Goal: Entertainment & Leisure: Consume media (video, audio)

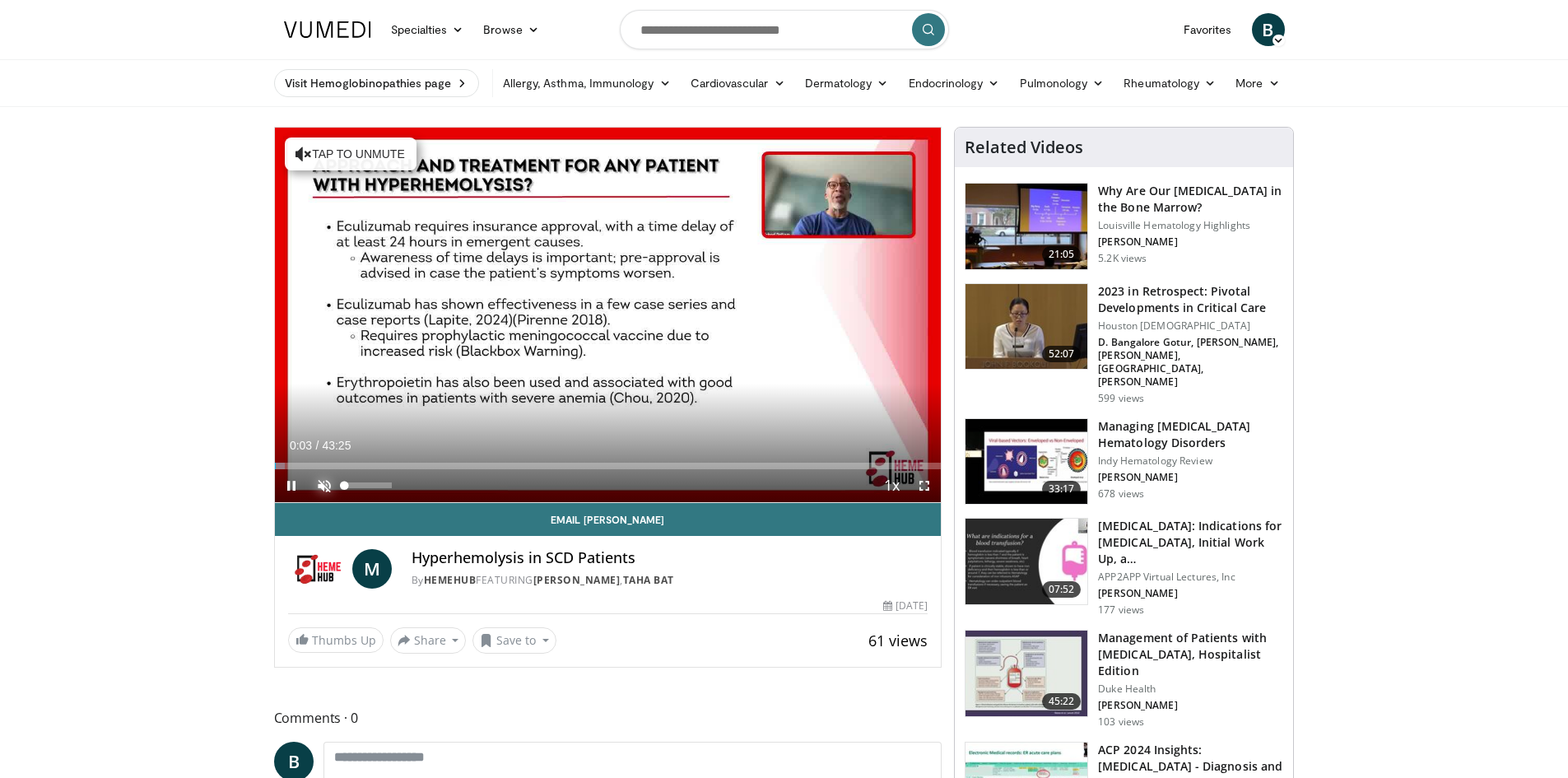
click at [317, 481] on span "Video Player" at bounding box center [324, 485] width 33 height 33
click at [400, 488] on video-js "**********" at bounding box center [608, 315] width 666 height 375
drag, startPoint x: 286, startPoint y: 464, endPoint x: 313, endPoint y: 470, distance: 27.7
click at [313, 470] on div "Current Time 2:31 / Duration 43:25 Play Skip Backward Skip Forward Mute 100% Lo…" at bounding box center [608, 485] width 666 height 33
drag, startPoint x: 318, startPoint y: 465, endPoint x: 335, endPoint y: 470, distance: 17.7
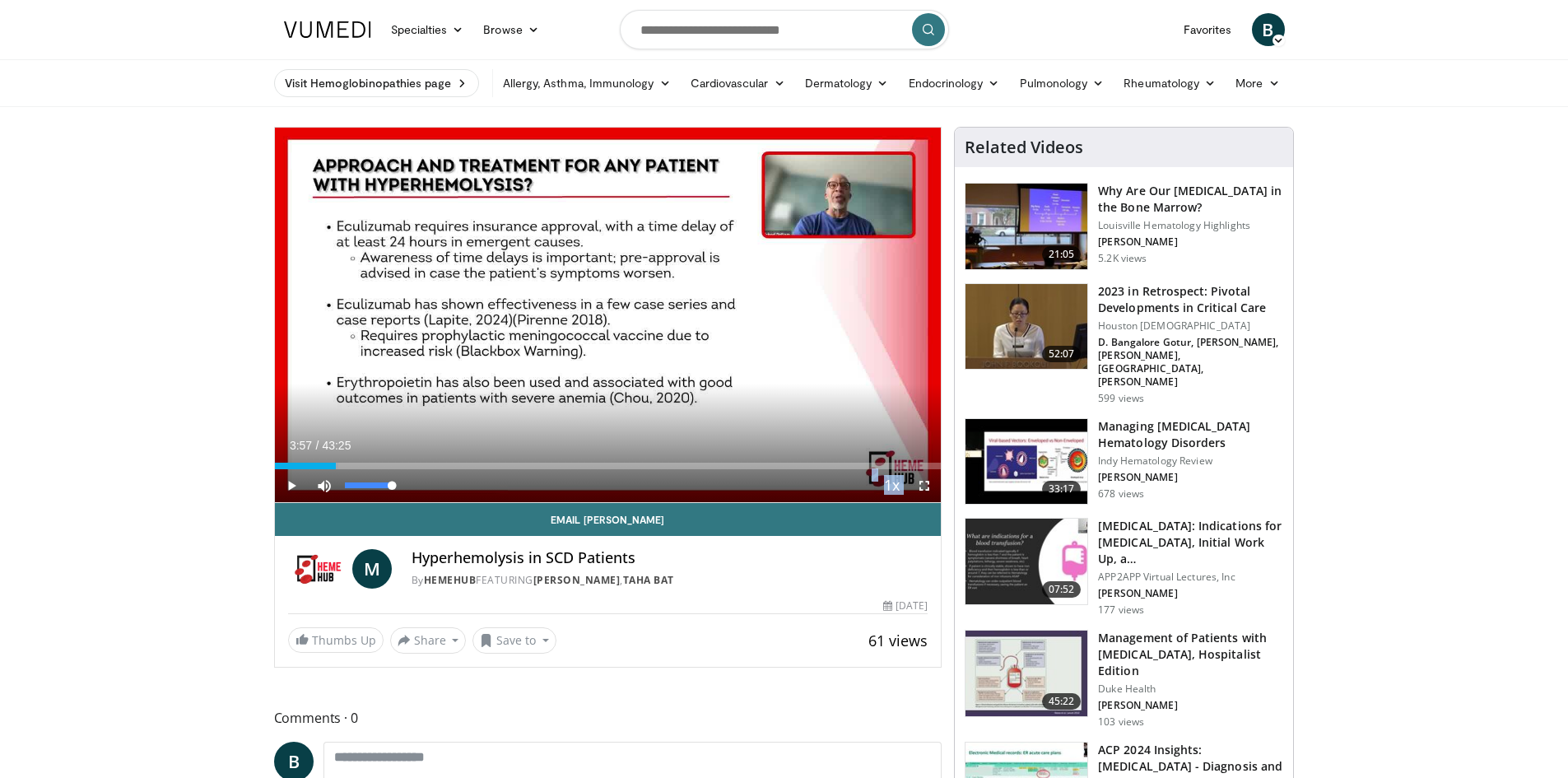
click at [335, 470] on div "Current Time 3:57 / Duration 43:25 Play Skip Backward Skip Forward Mute 100% Lo…" at bounding box center [608, 485] width 666 height 33
